Goal: Task Accomplishment & Management: Manage account settings

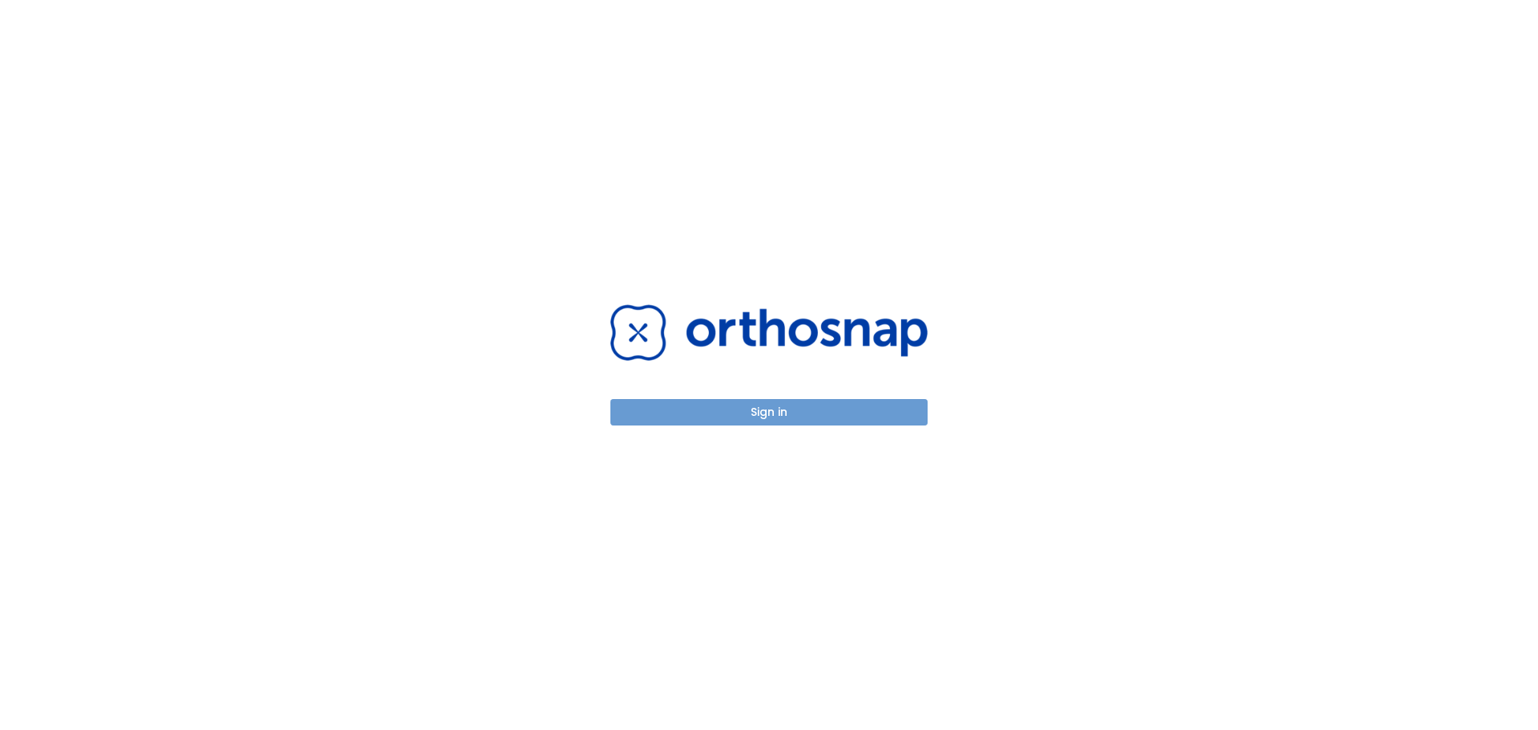
click at [781, 415] on button "Sign in" at bounding box center [769, 412] width 317 height 26
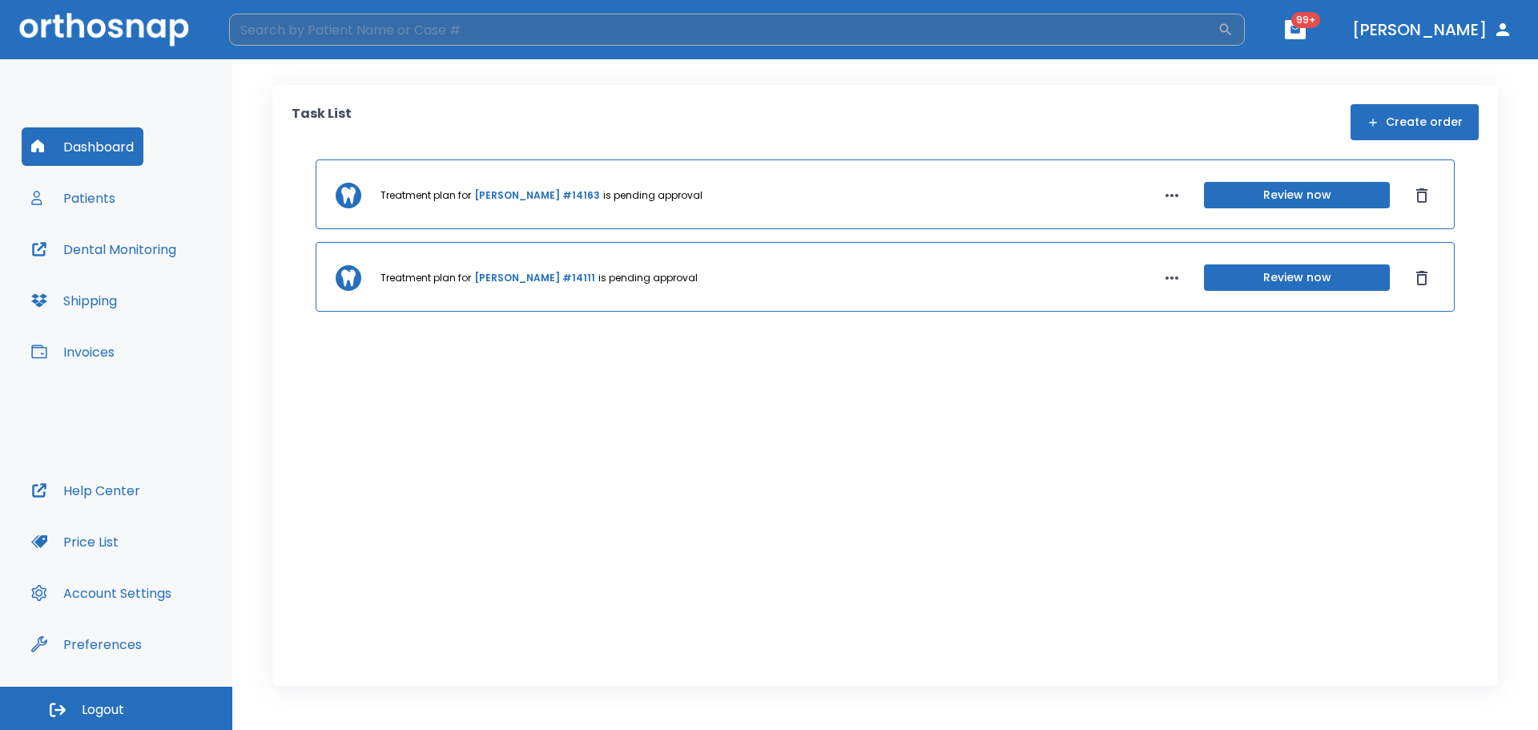
click at [534, 38] on input "search" at bounding box center [723, 30] width 989 height 32
type input "s"
click at [118, 216] on button "Patients" at bounding box center [73, 198] width 103 height 38
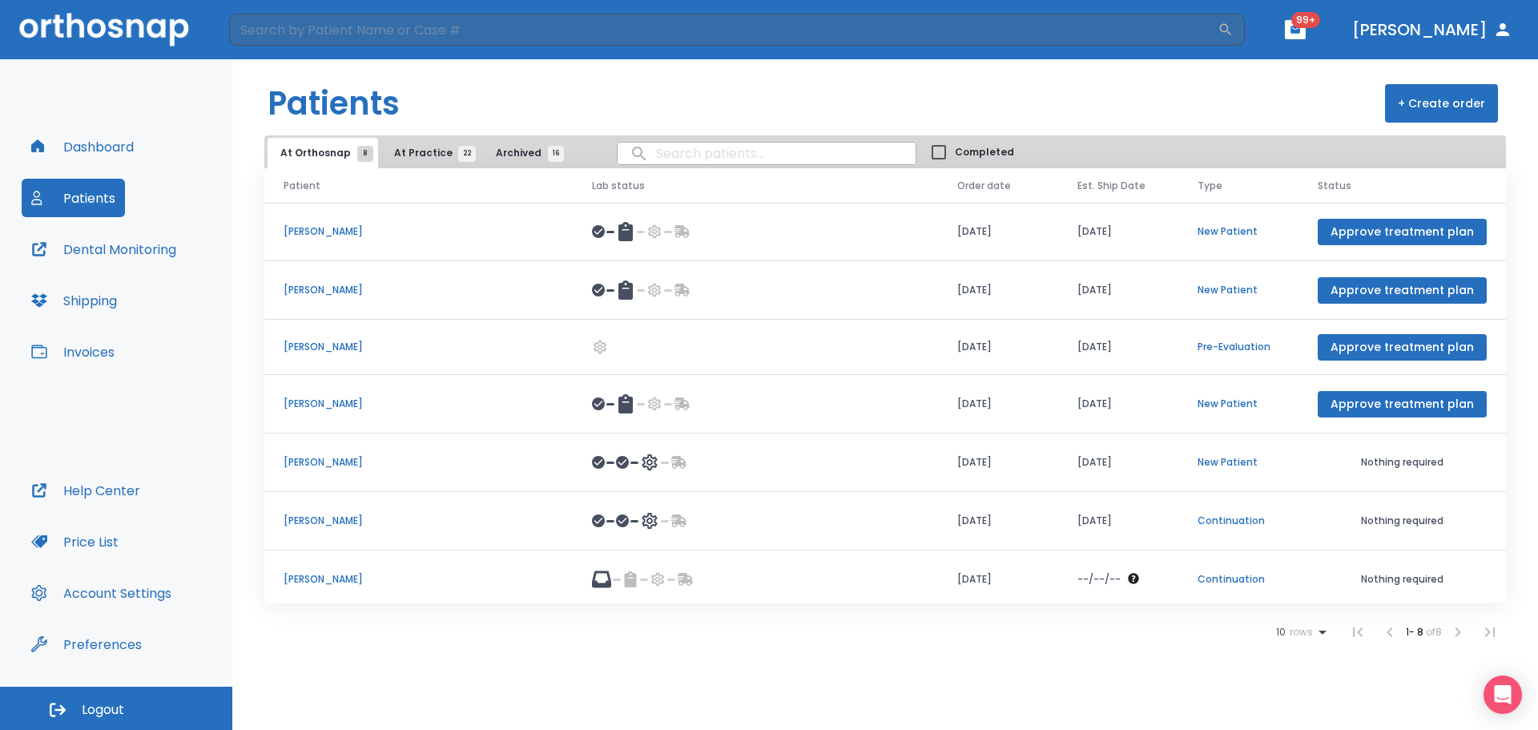
click at [430, 140] on button "At Practice 22" at bounding box center [430, 153] width 99 height 30
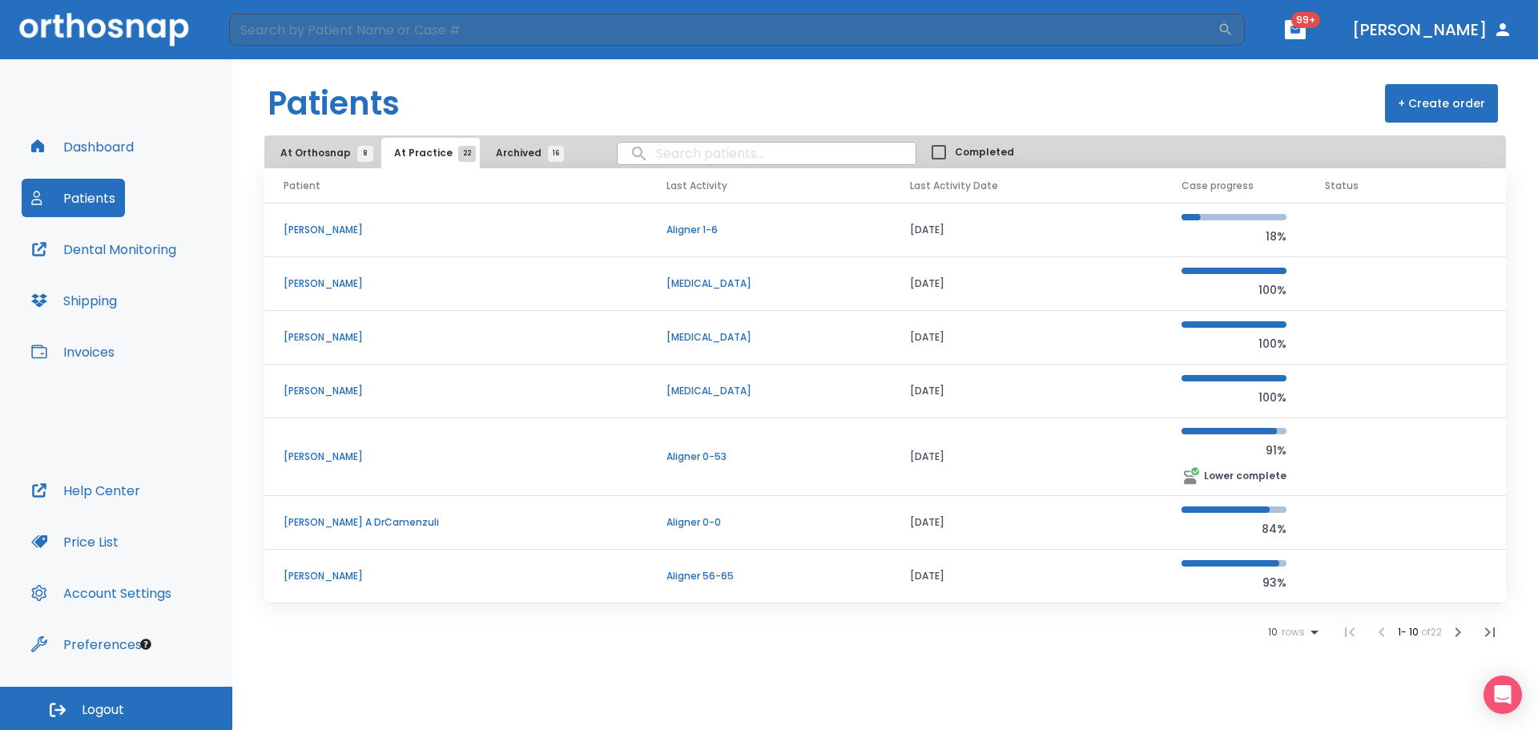
scroll to position [161, 0]
click at [371, 29] on input "search" at bounding box center [723, 30] width 989 height 32
type input "[PERSON_NAME]"
drag, startPoint x: 1119, startPoint y: 26, endPoint x: 81, endPoint y: 7, distance: 1037.7
click at [81, 7] on header "[PERSON_NAME] ​ 99+ [PERSON_NAME]" at bounding box center [769, 29] width 1538 height 59
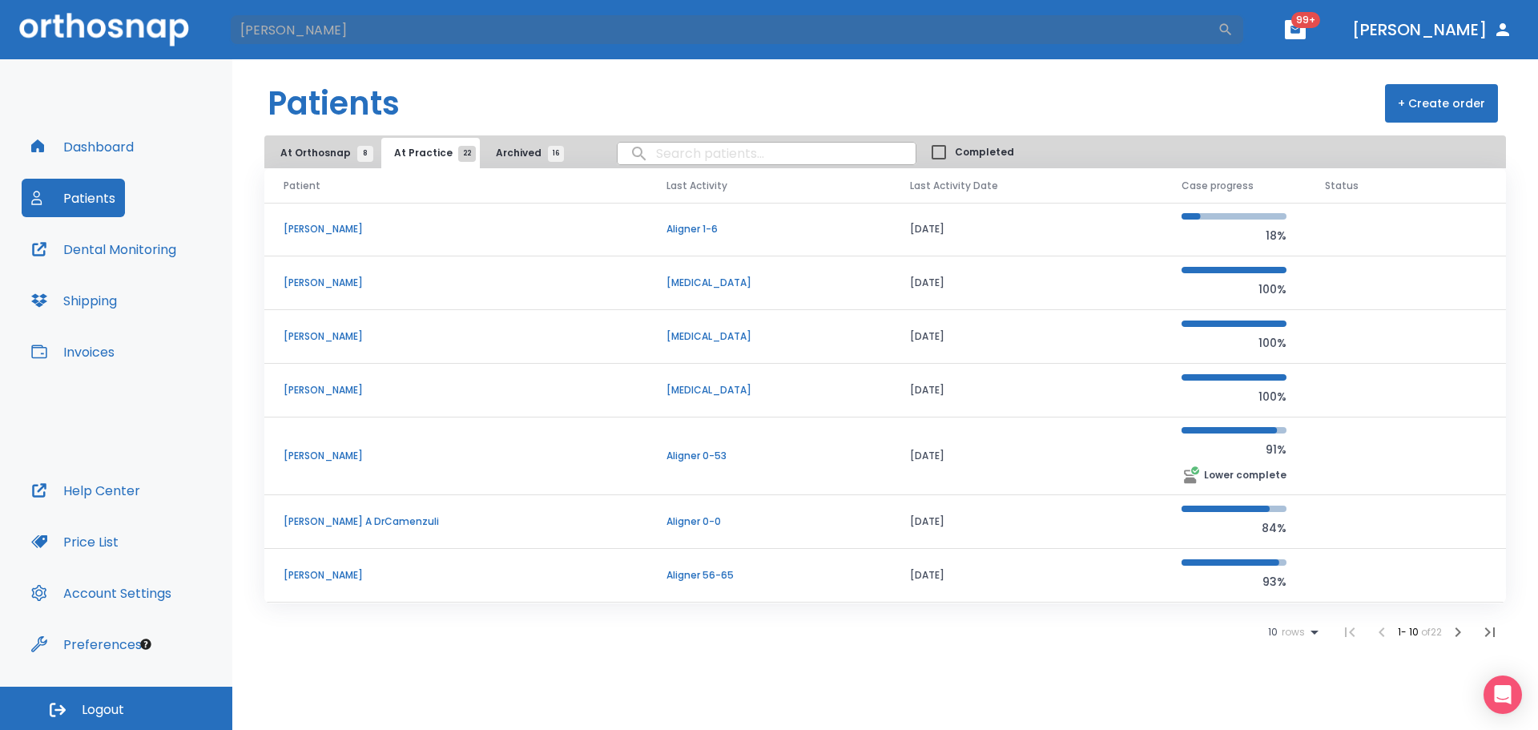
type input "[PERSON_NAME]"
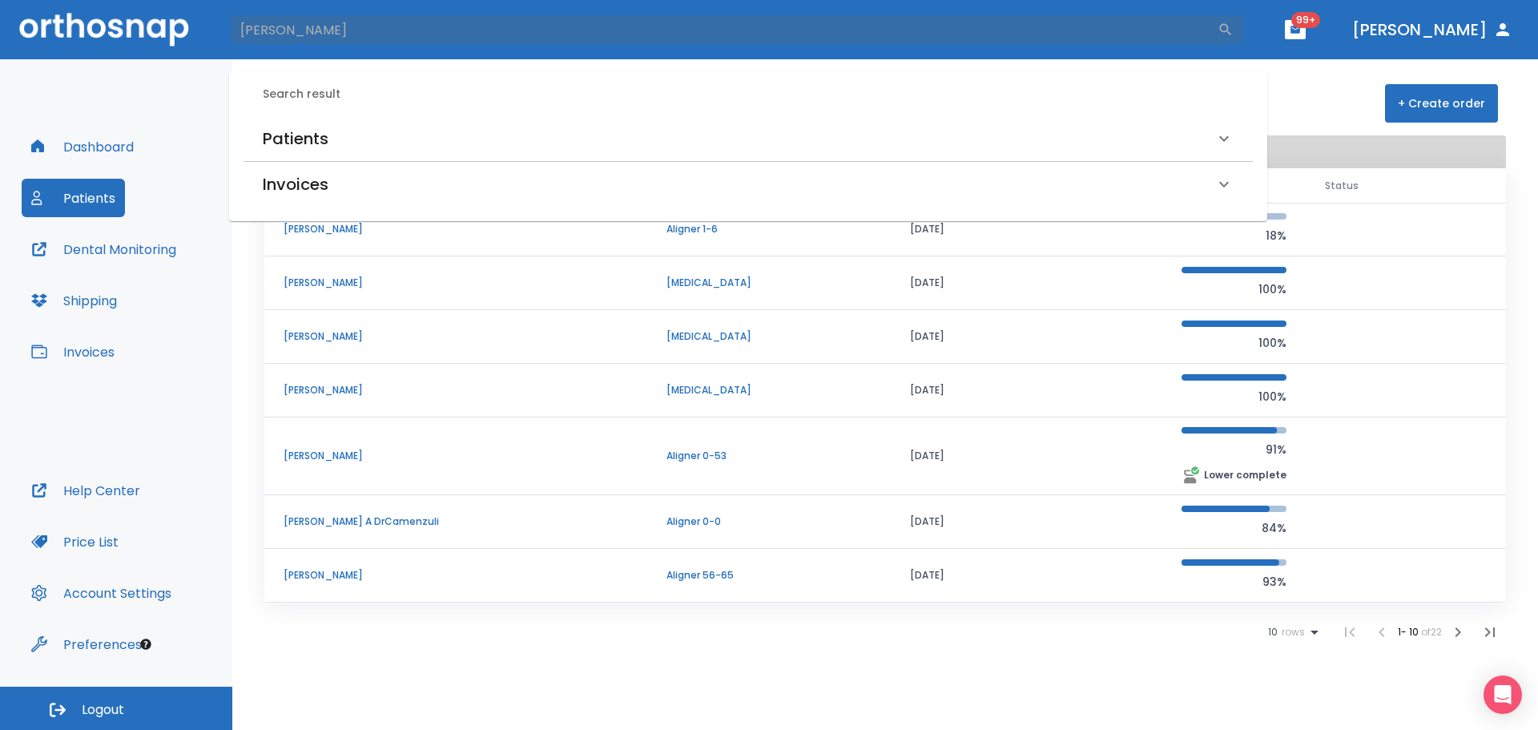
click at [334, 133] on div "Patients" at bounding box center [739, 139] width 952 height 26
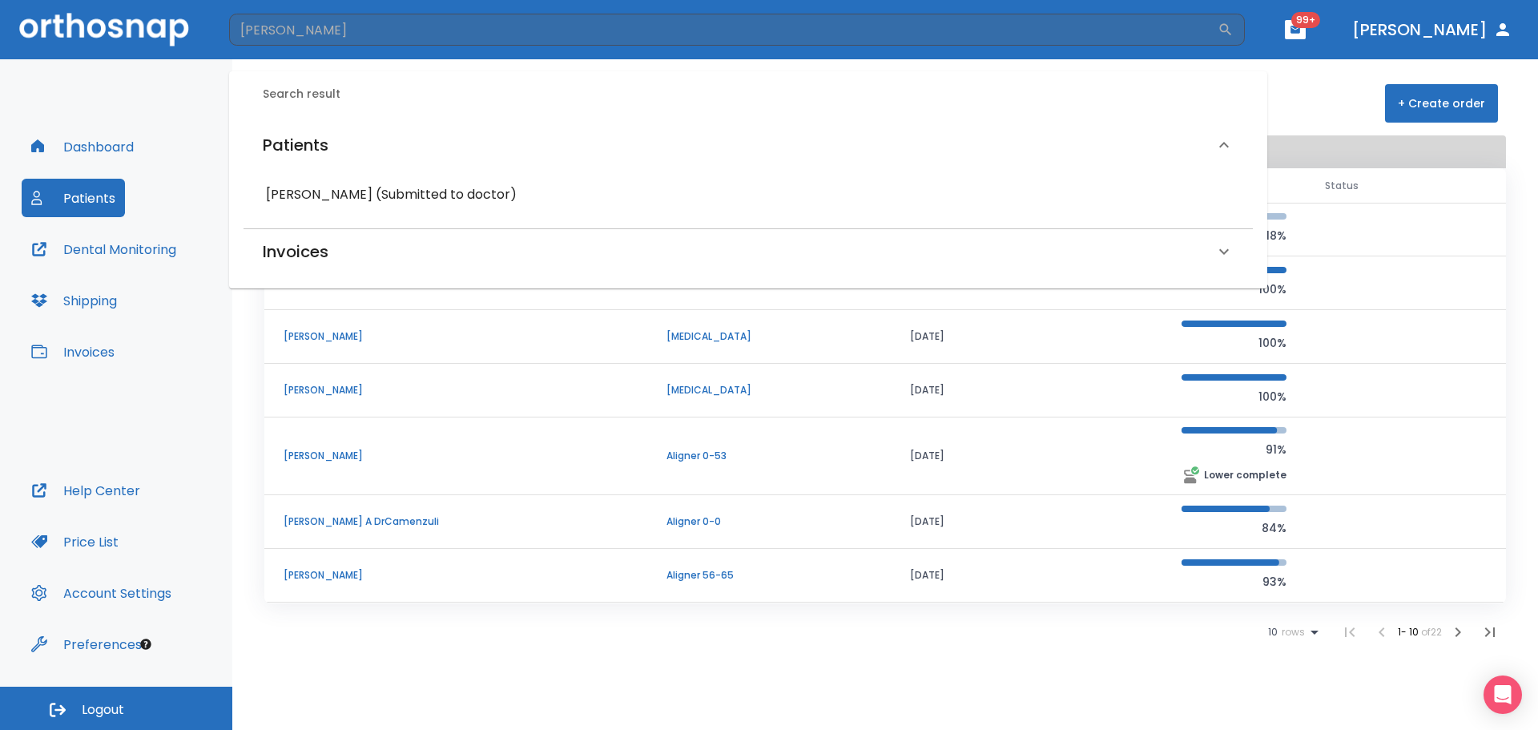
click at [407, 206] on div "[PERSON_NAME] (Submitted to doctor)" at bounding box center [748, 194] width 984 height 29
click at [410, 192] on h6 "[PERSON_NAME] (Submitted to doctor)" at bounding box center [748, 194] width 965 height 22
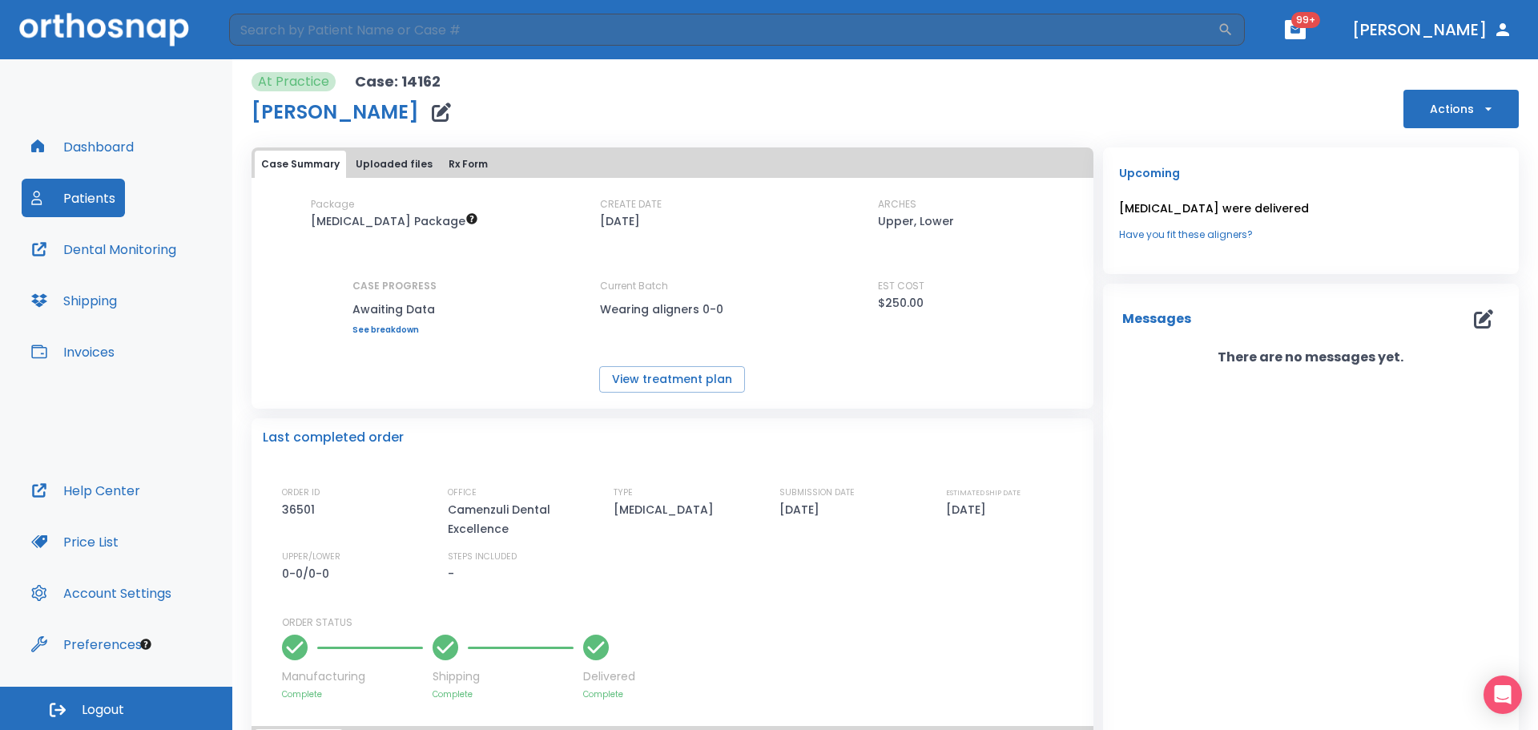
click at [1195, 235] on link "Have you fit these aligners?" at bounding box center [1311, 235] width 384 height 14
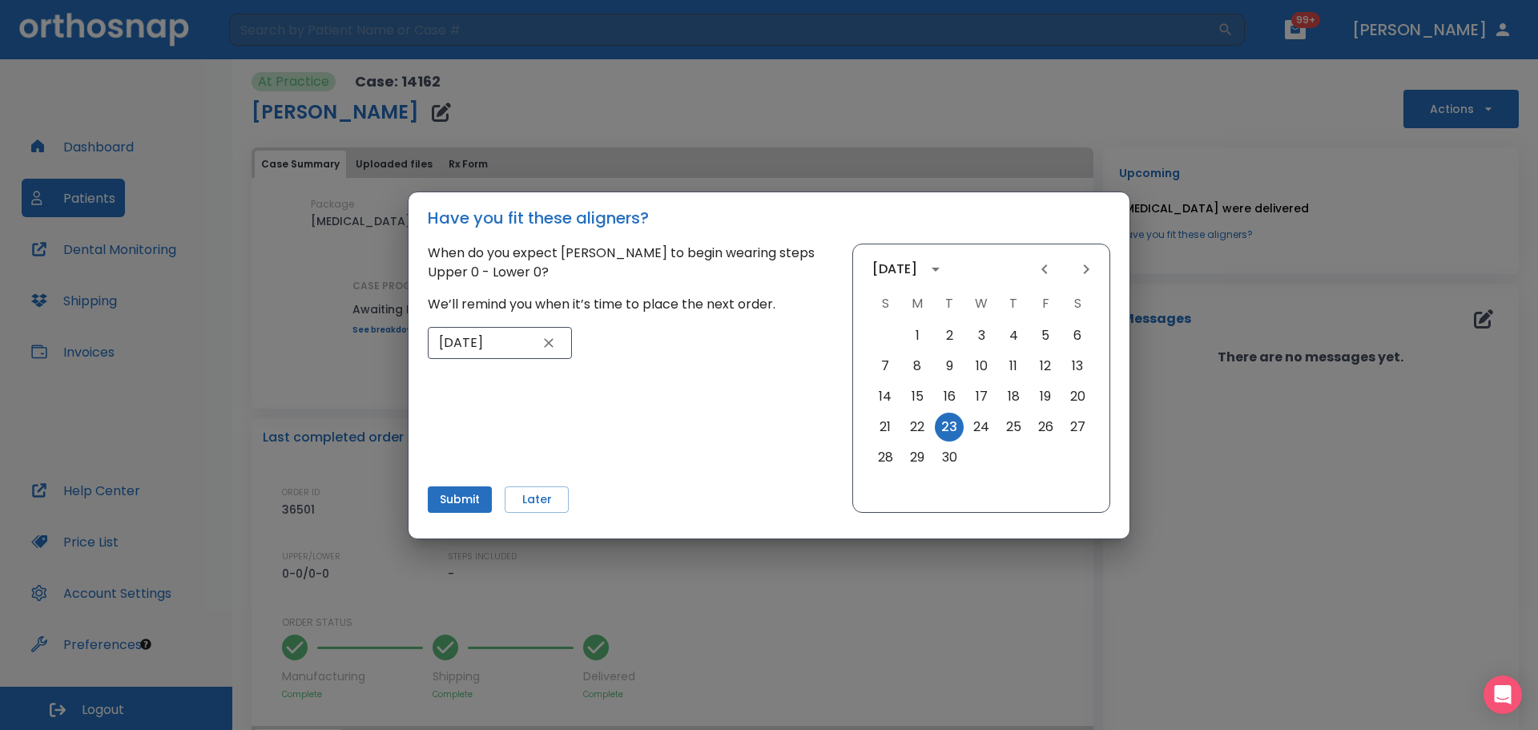
click at [821, 571] on div "Have you fit these aligners? When do you expect [PERSON_NAME] to begin wearing …" at bounding box center [769, 365] width 1538 height 730
click at [549, 497] on button "Later" at bounding box center [537, 499] width 64 height 26
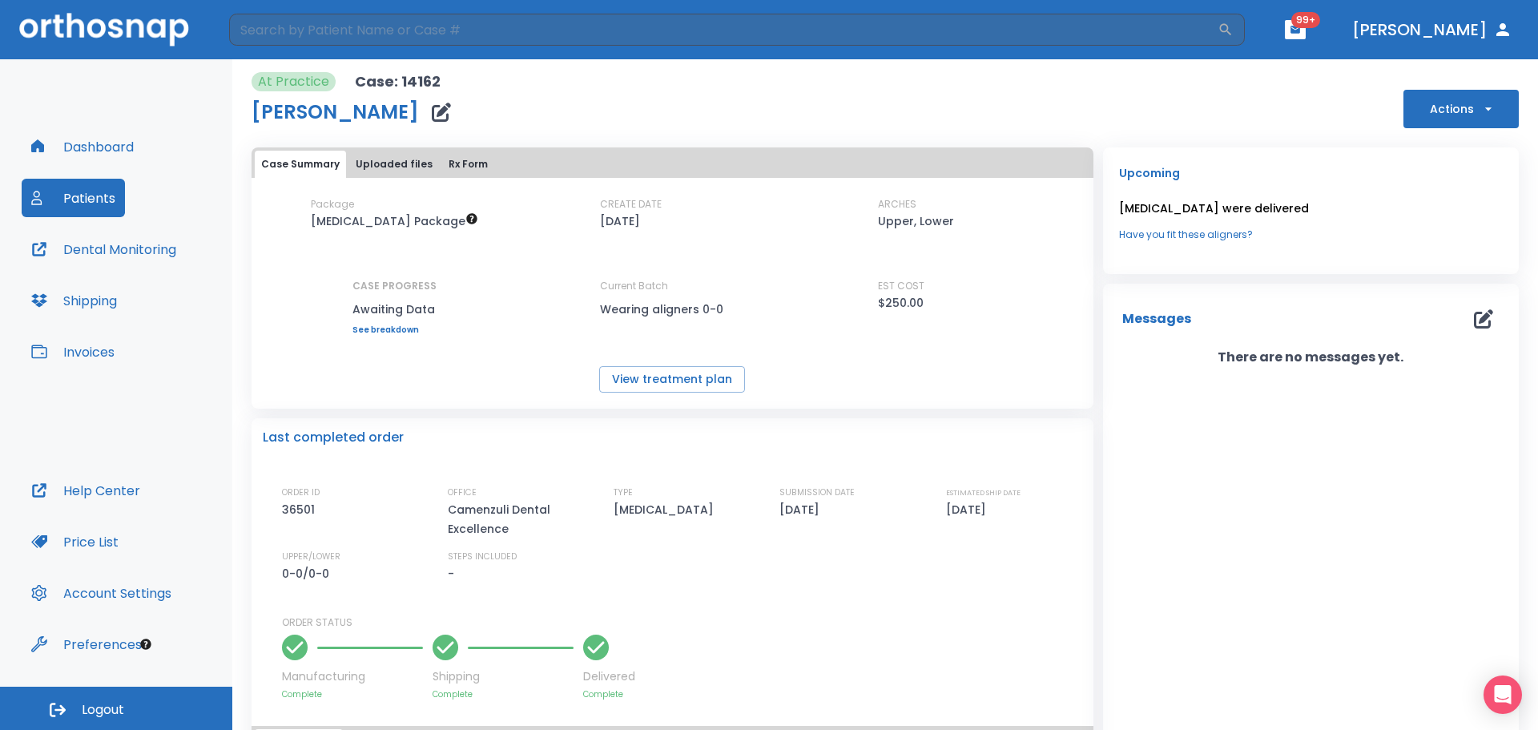
click at [1468, 308] on button "button" at bounding box center [1484, 319] width 32 height 32
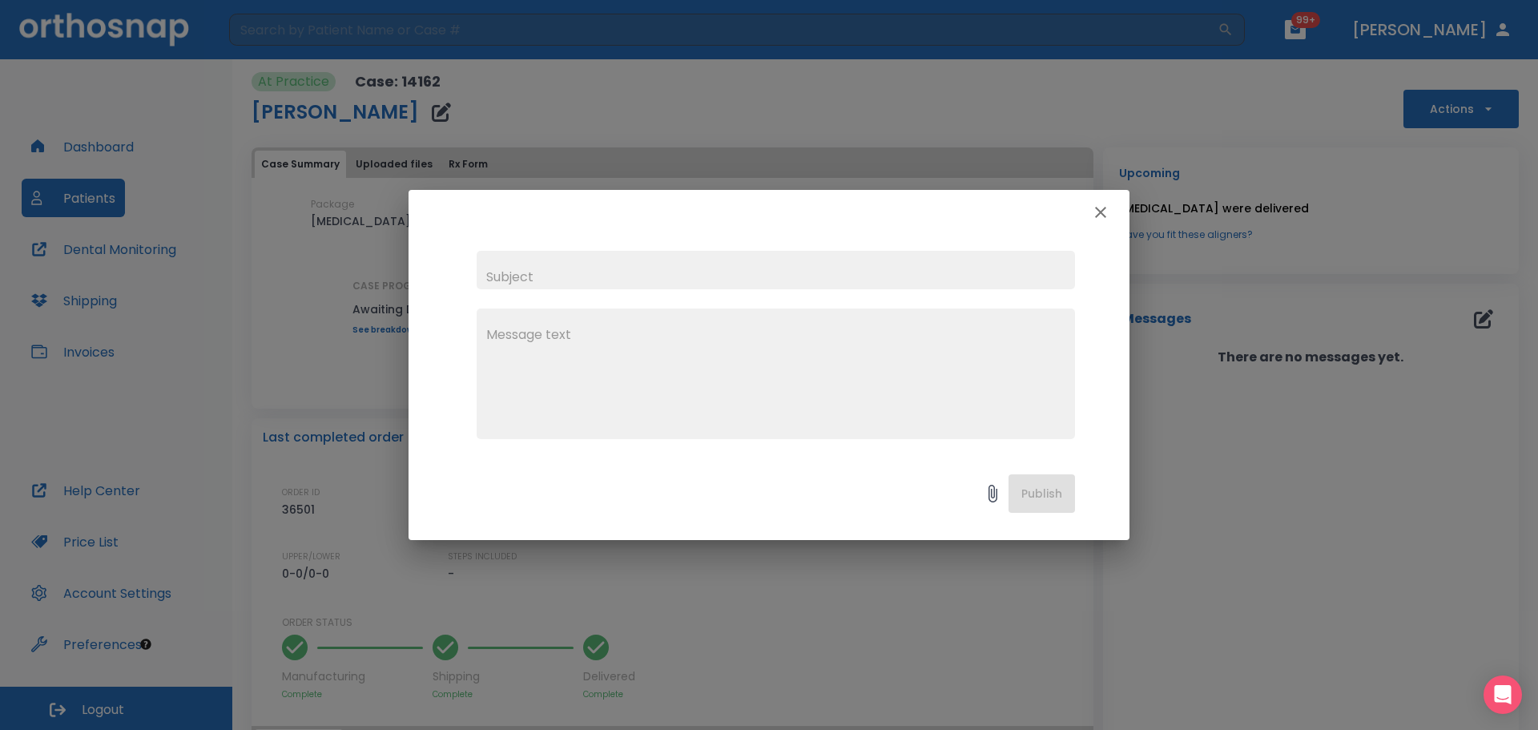
click at [647, 346] on textarea at bounding box center [775, 380] width 579 height 111
click at [1094, 229] on div at bounding box center [769, 212] width 721 height 45
click at [1104, 220] on icon "button" at bounding box center [1100, 212] width 19 height 19
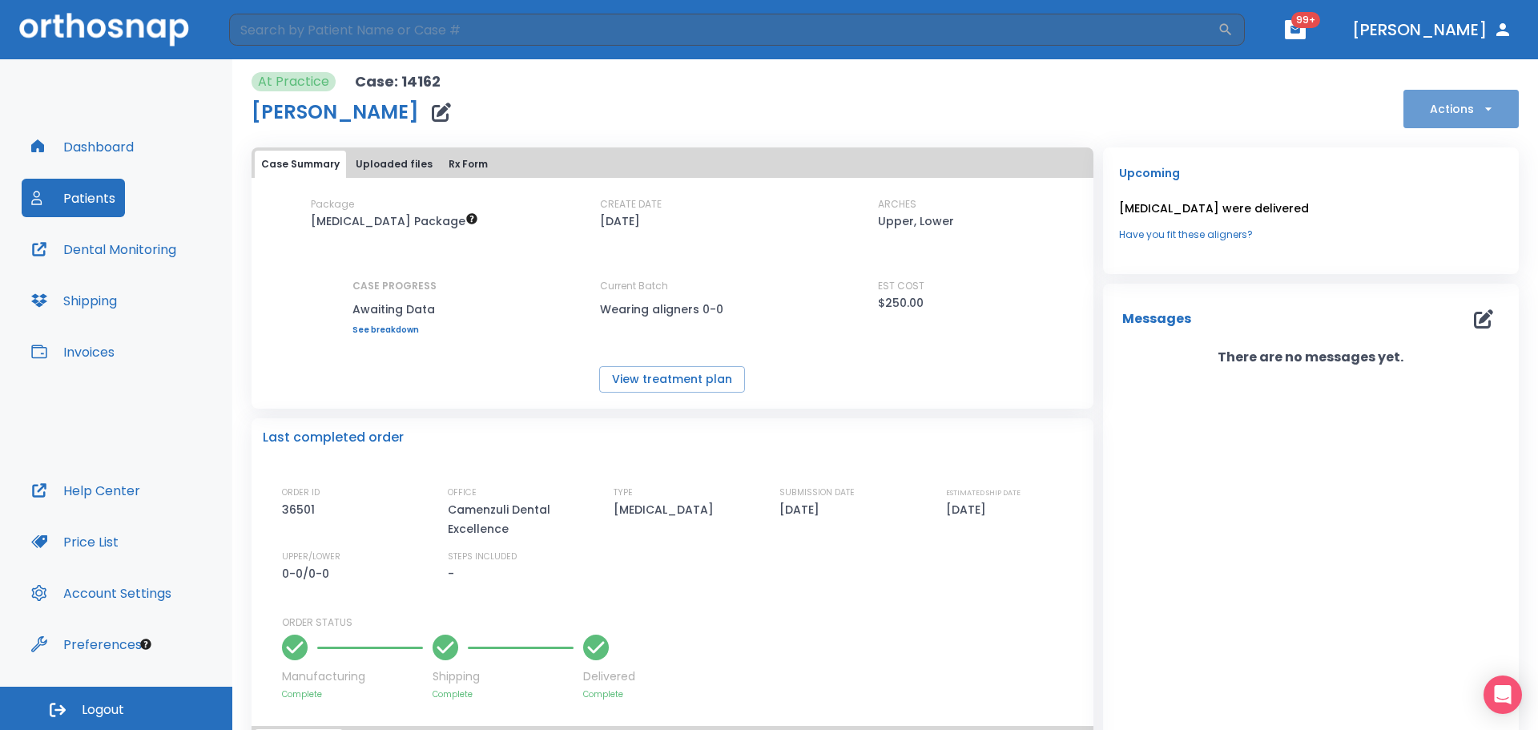
click at [1410, 110] on button "Actions" at bounding box center [1461, 109] width 115 height 38
click at [1485, 272] on p "Order Next Aligners" at bounding box center [1451, 275] width 91 height 14
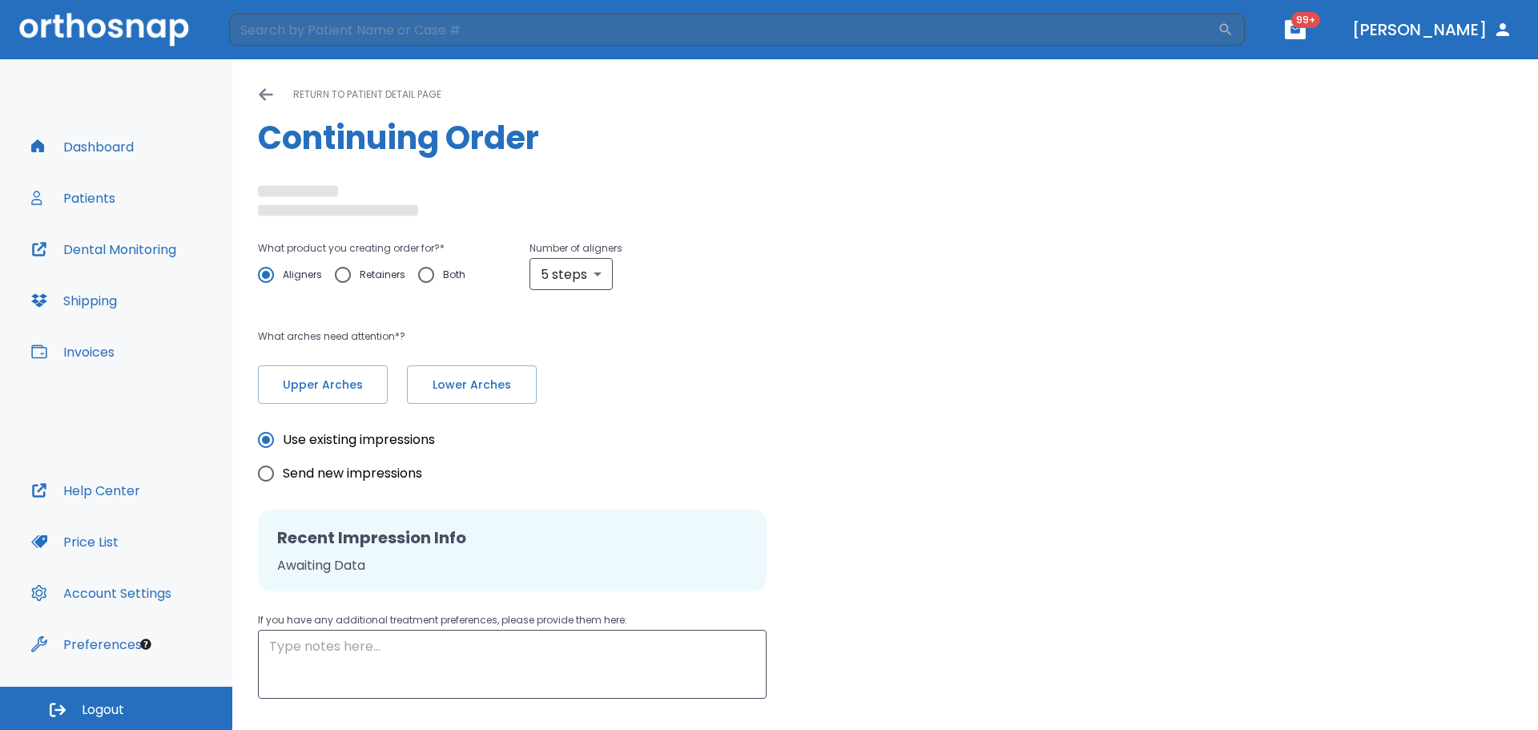
click at [331, 264] on input "Retainers" at bounding box center [343, 275] width 34 height 34
radio input "true"
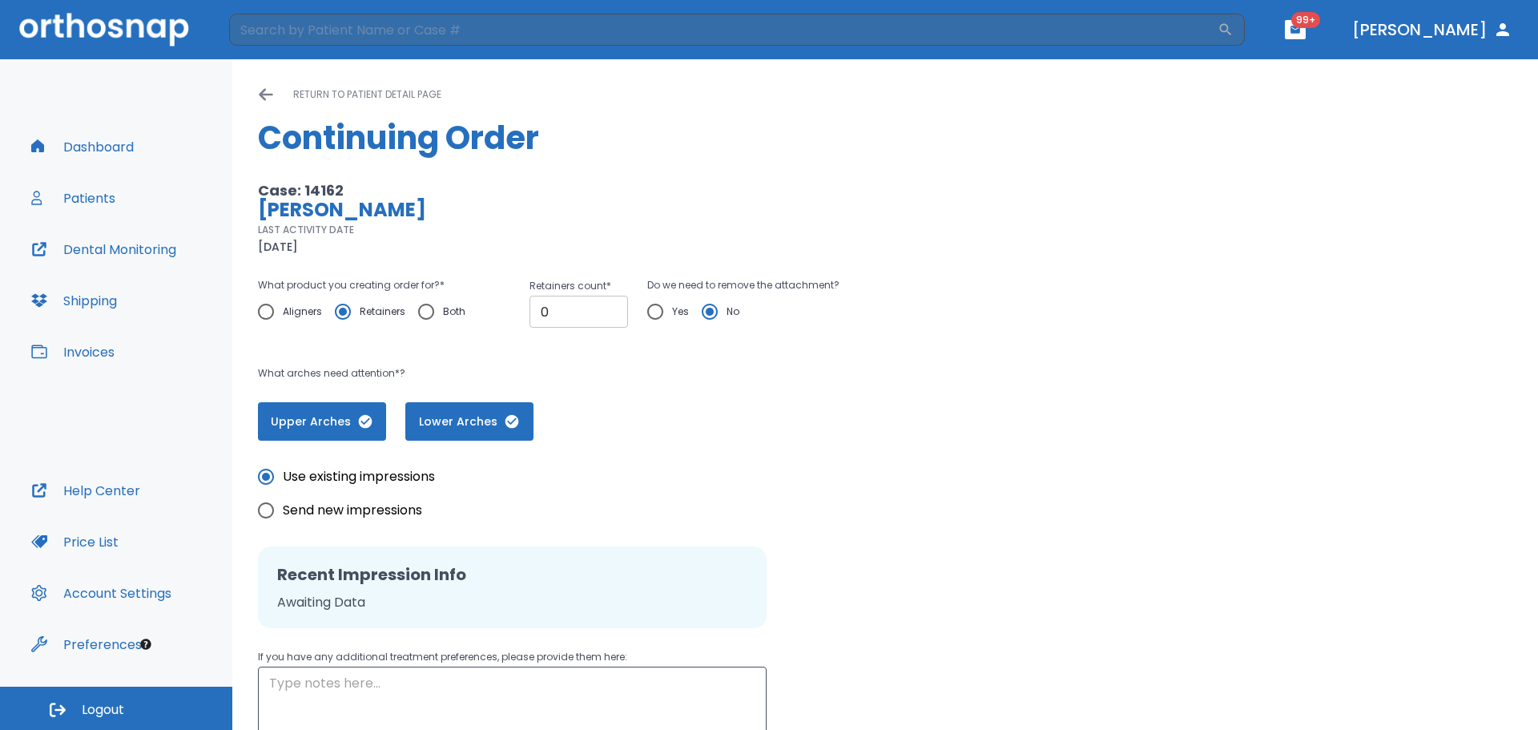
click at [581, 315] on input "0" at bounding box center [579, 312] width 99 height 32
click at [358, 426] on icon "button" at bounding box center [365, 421] width 16 height 16
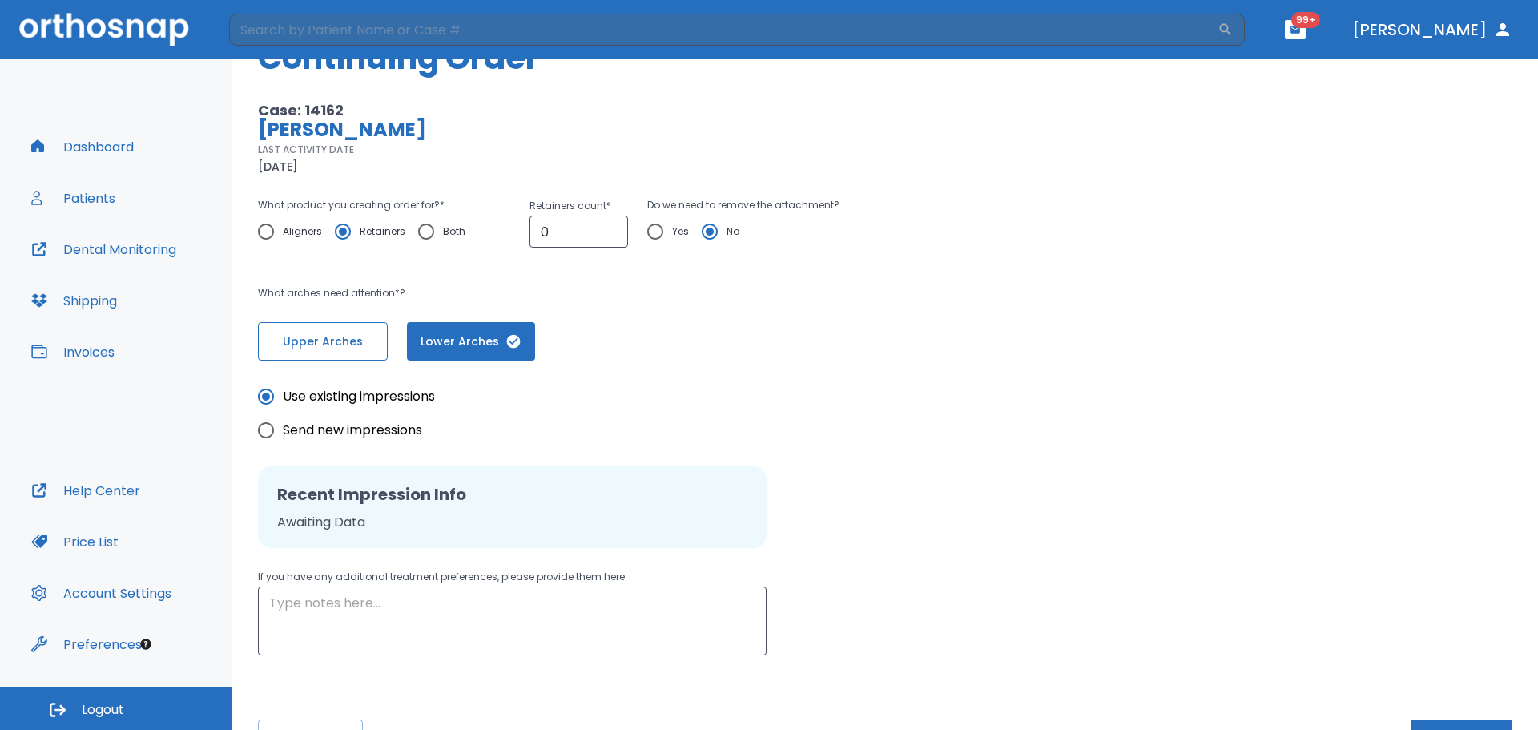
scroll to position [134, 0]
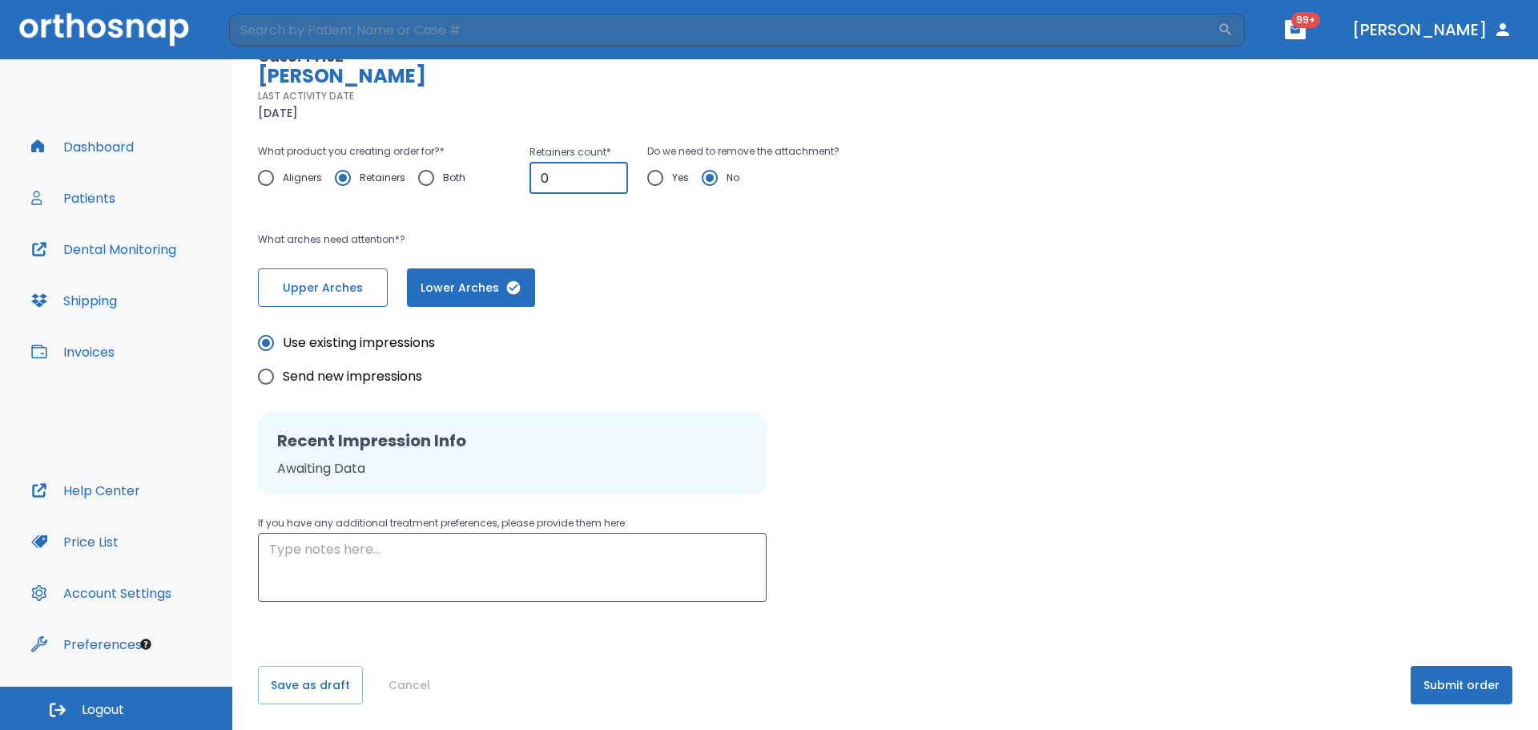
click at [544, 186] on input "0" at bounding box center [579, 178] width 99 height 32
type input "1"
click at [609, 170] on input "1" at bounding box center [579, 178] width 99 height 32
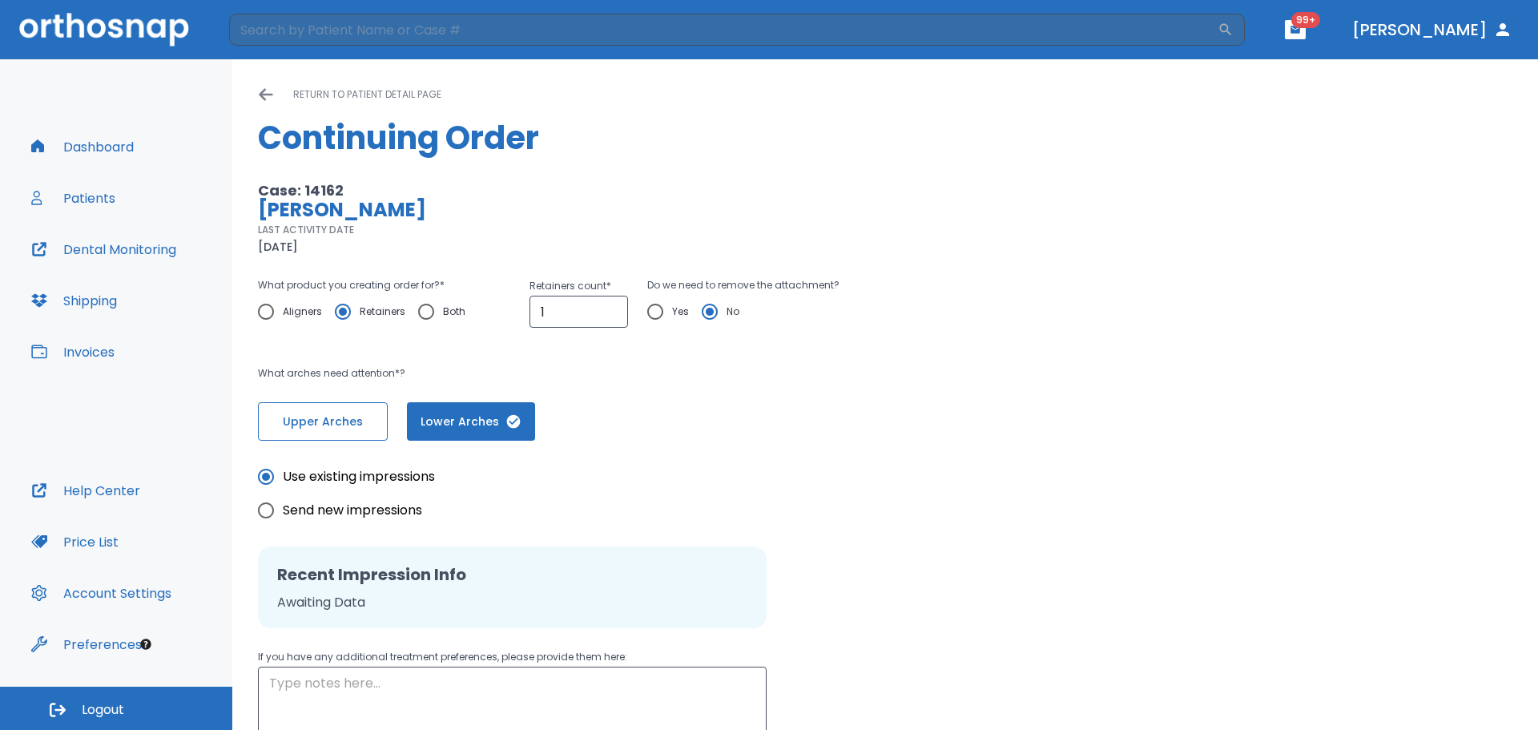
click at [272, 96] on icon at bounding box center [266, 95] width 16 height 16
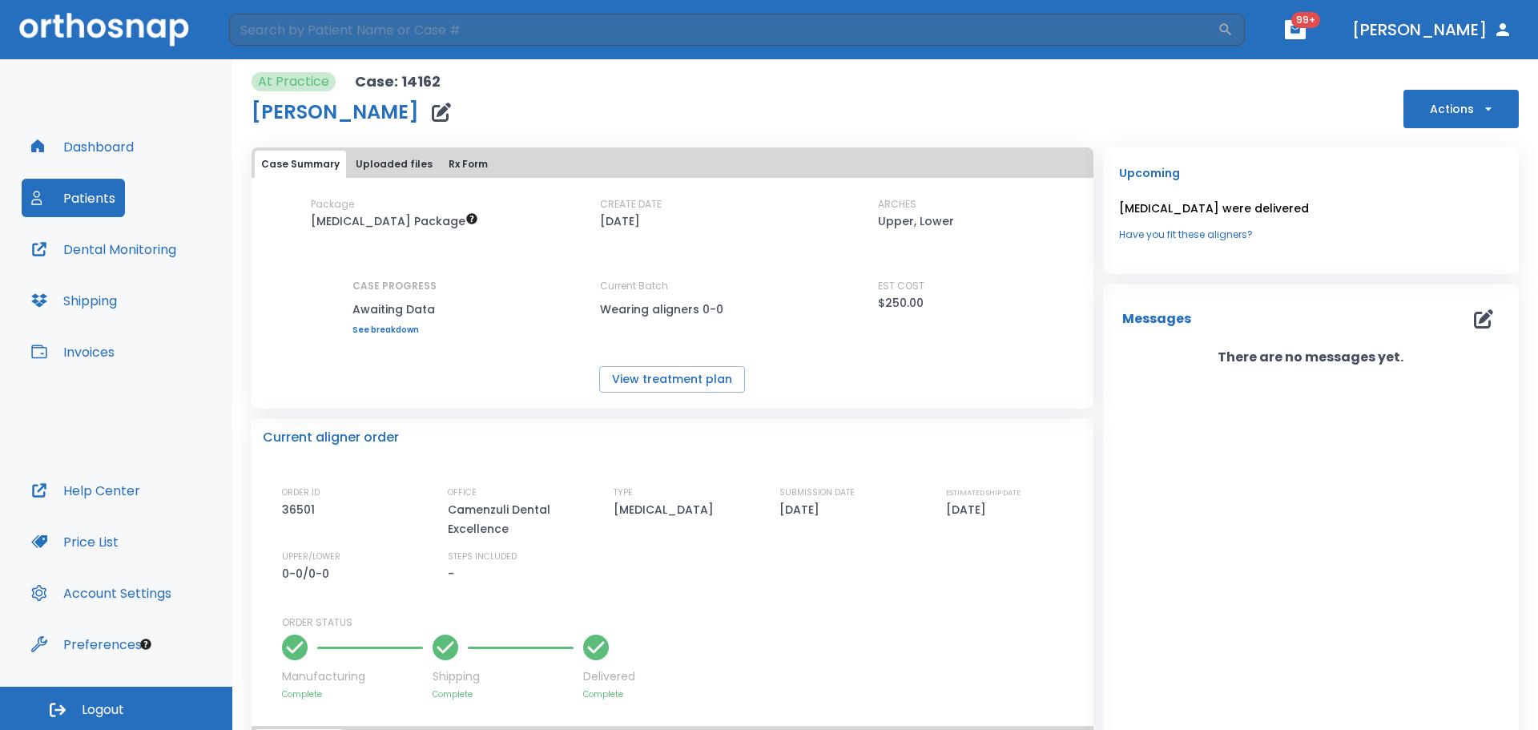
click at [1478, 317] on icon "button" at bounding box center [1483, 318] width 19 height 19
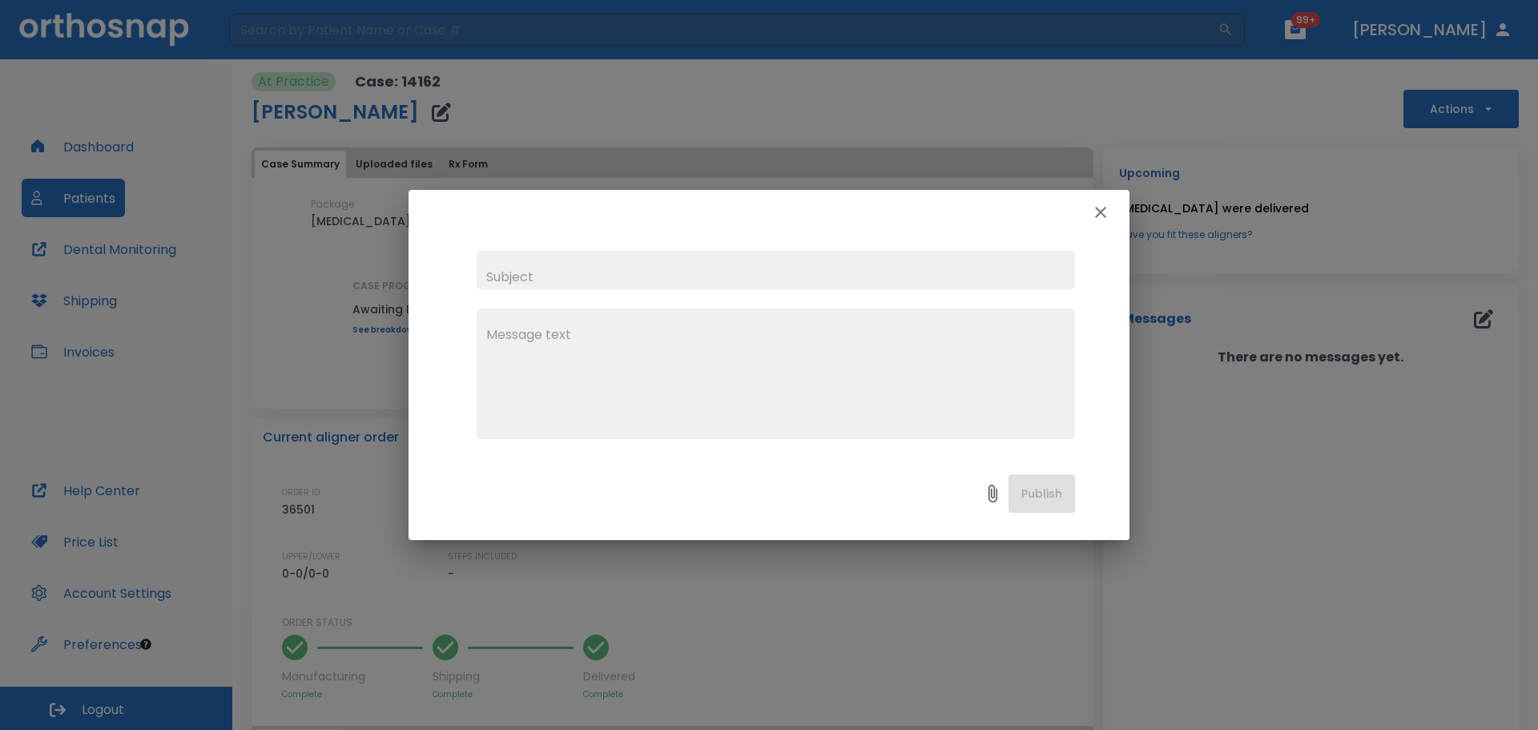
click at [689, 390] on textarea at bounding box center [775, 380] width 579 height 111
click at [518, 270] on input "text" at bounding box center [776, 270] width 599 height 38
type input "Need 1 Lower [MEDICAL_DATA]"
click at [562, 341] on textarea at bounding box center [775, 380] width 579 height 111
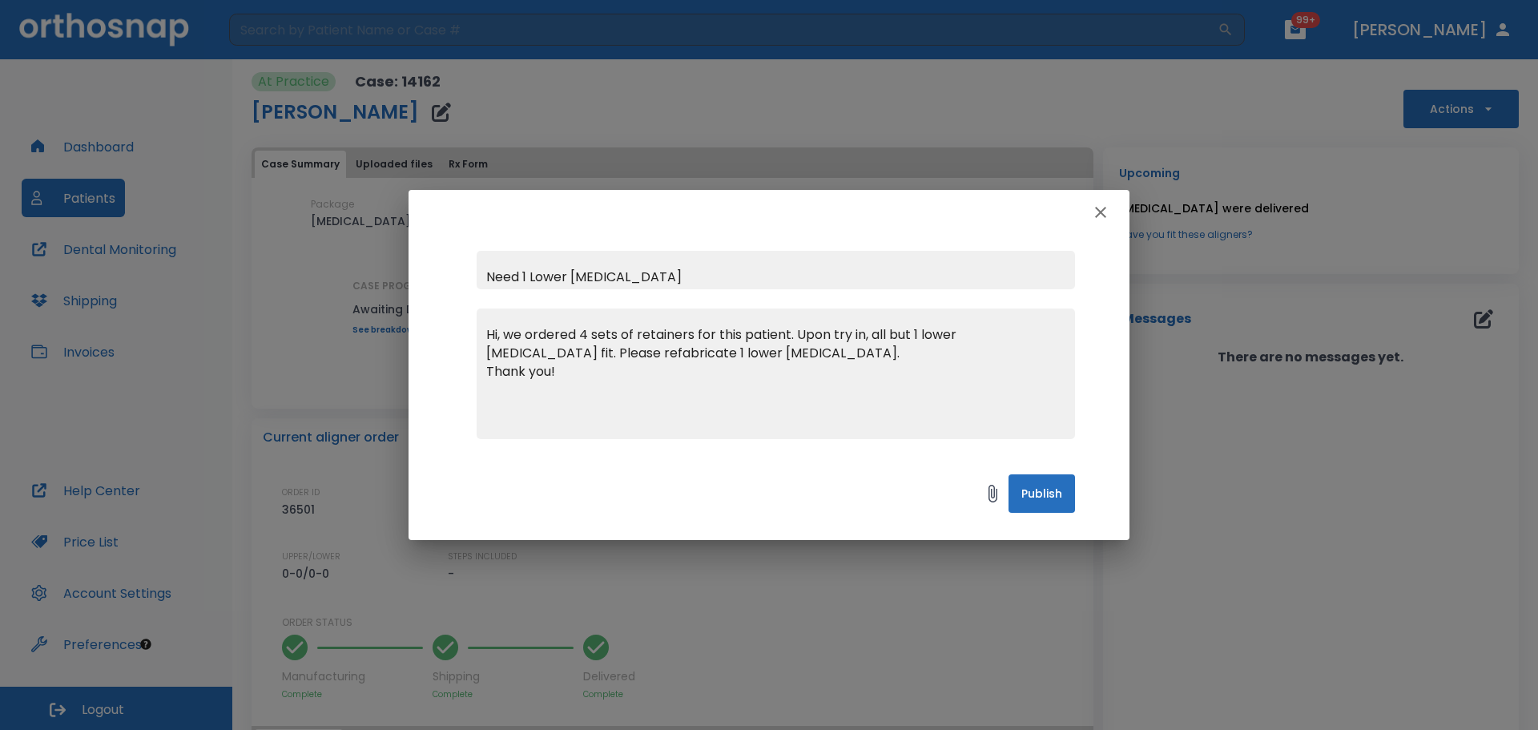
type textarea "Hi, we ordered 4 sets of retainers for this patient. Upon try in, all but 1 low…"
click at [1043, 496] on button "Publish" at bounding box center [1042, 493] width 67 height 38
